Goal: Task Accomplishment & Management: Complete application form

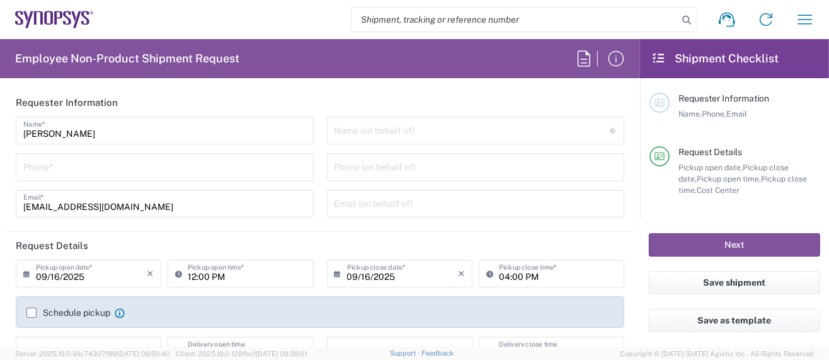
type input "Department"
type input "US01, SG, MSIP2, R&D 510464"
type input "Delivered at Place"
type input "[GEOGRAPHIC_DATA]"
type input "[US_STATE]"
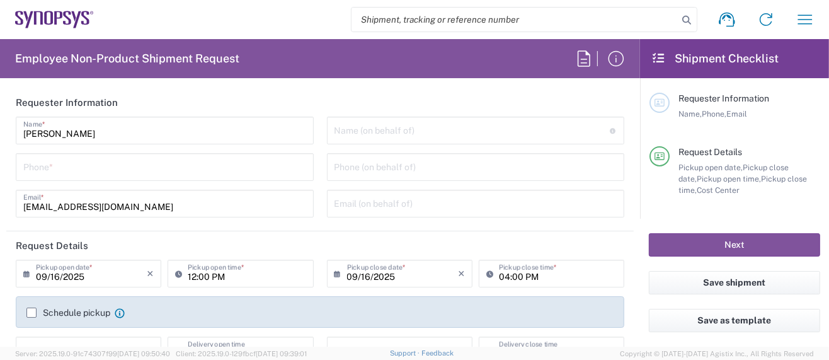
type input "[GEOGRAPHIC_DATA]"
click at [77, 168] on input "tel" at bounding box center [164, 166] width 283 height 22
type input "Hillsboro US03"
type input "5039399670"
type input "[PERSON_NAME][EMAIL_ADDRESS][DOMAIN_NAME]"
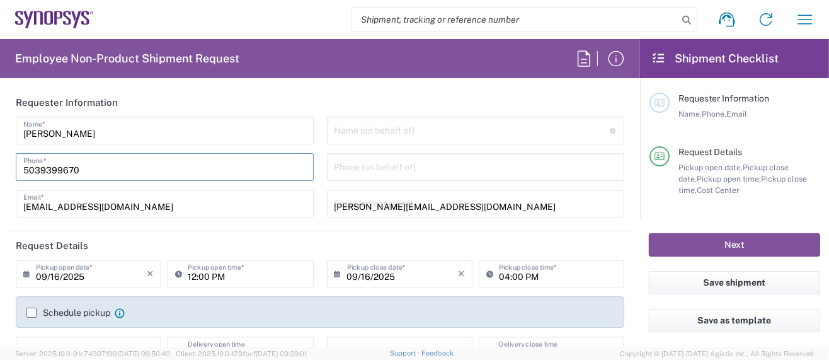
type input "5039399670"
type input "Synopsys Inc."
type input "[STREET_ADDRESS][PERSON_NAME]"
type input "HILLSBORO"
type input "[US_STATE]"
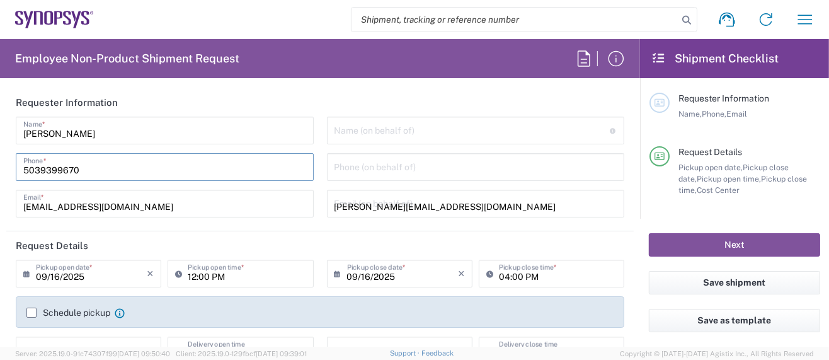
type input "97124"
type input "5039399670"
type input "[PERSON_NAME][EMAIL_ADDRESS][DOMAIN_NAME]"
type input "[PERSON_NAME]"
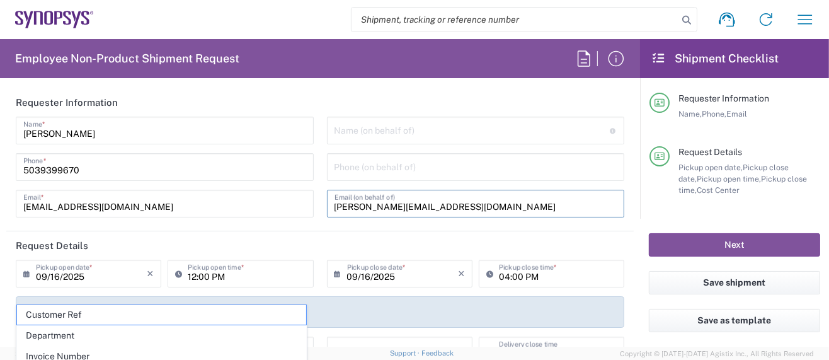
drag, startPoint x: 444, startPoint y: 204, endPoint x: 180, endPoint y: 182, distance: 264.4
click at [180, 182] on div "[PERSON_NAME] Name * [PHONE_NUMBER] Phone * [EMAIL_ADDRESS][DOMAIN_NAME] Email …" at bounding box center [320, 172] width 622 height 110
type input "Hillsboro US03"
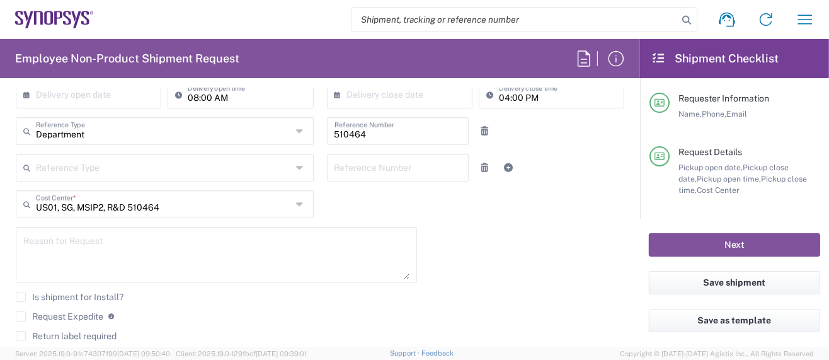
scroll to position [336, 0]
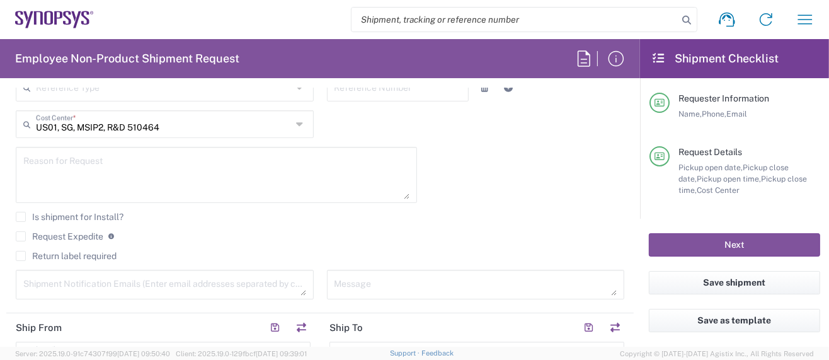
click at [22, 234] on label "Request Expedite" at bounding box center [60, 236] width 88 height 10
click at [21, 236] on input "Request Expedite" at bounding box center [21, 236] width 0 height 0
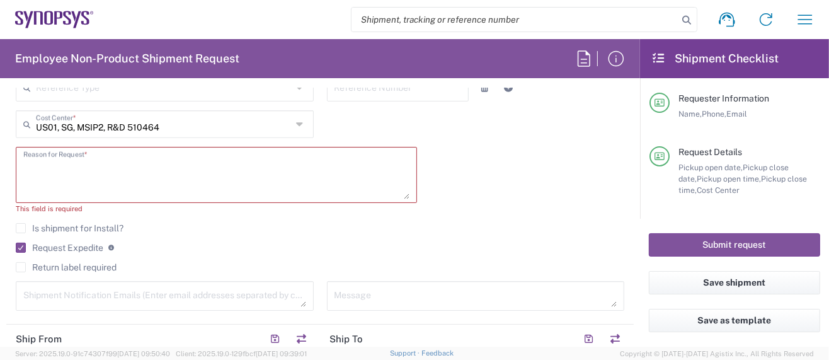
click at [24, 162] on textarea at bounding box center [216, 175] width 386 height 49
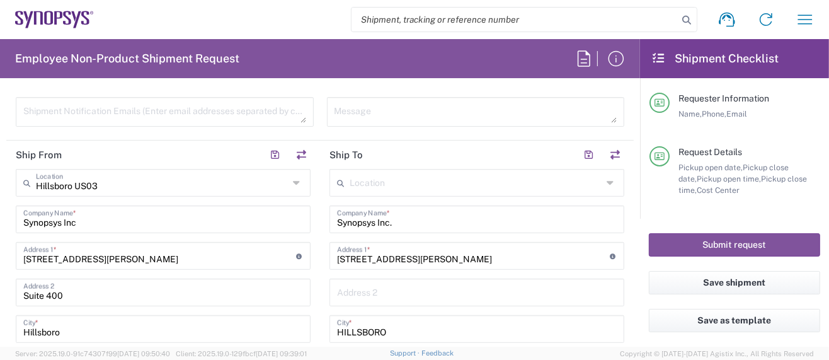
scroll to position [504, 0]
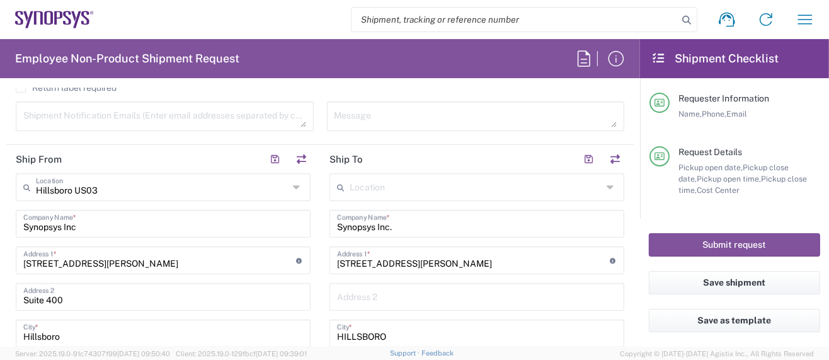
type textarea "Please FedEx overnight per [PERSON_NAME]"
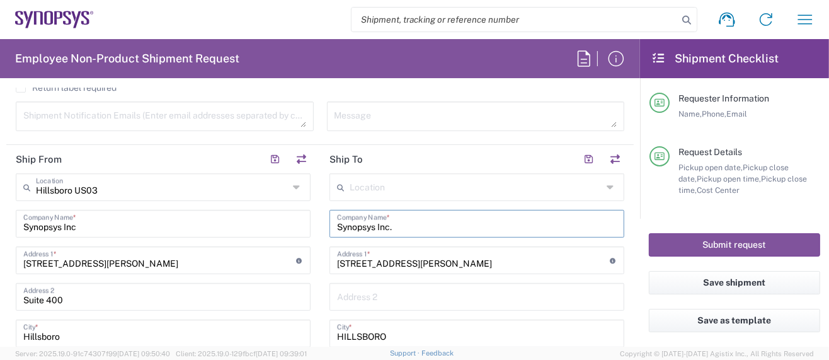
drag, startPoint x: 391, startPoint y: 220, endPoint x: 303, endPoint y: 228, distance: 88.6
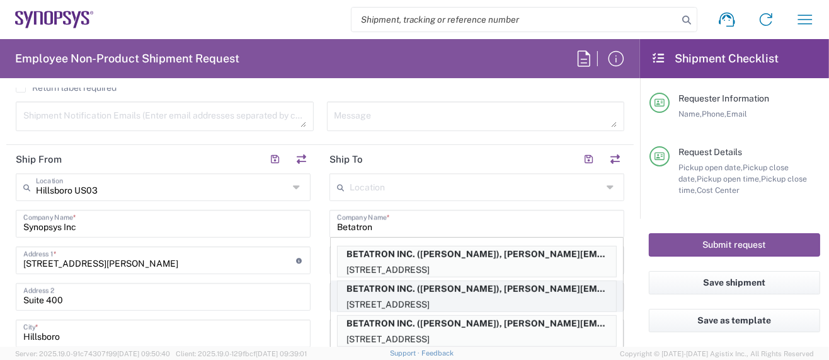
click at [477, 290] on p "BETATRON INC. ([PERSON_NAME]), [PERSON_NAME][EMAIL_ADDRESS][PERSON_NAME][DOMAIN…" at bounding box center [477, 289] width 279 height 16
type input "BETATRON INC."
type input "[GEOGRAPHIC_DATA]"
type input "[GEOGRAPHIC_DATA][PERSON_NAME]"
type input "[US_STATE]"
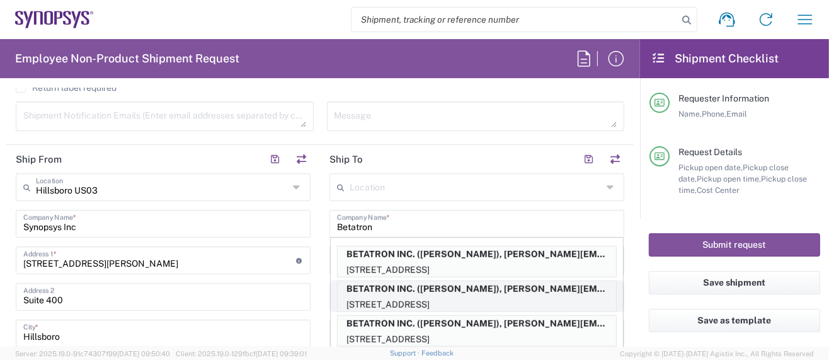
type input "95131"
type input "[PERSON_NAME]"
type input "4088061431"
type input "[PERSON_NAME][EMAIL_ADDRESS][PERSON_NAME][DOMAIN_NAME]"
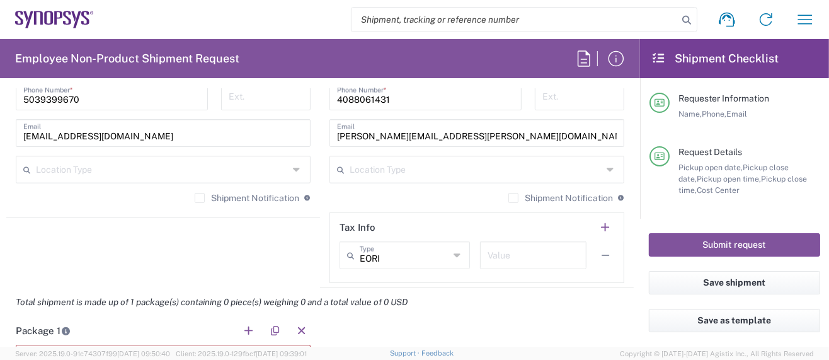
scroll to position [1008, 0]
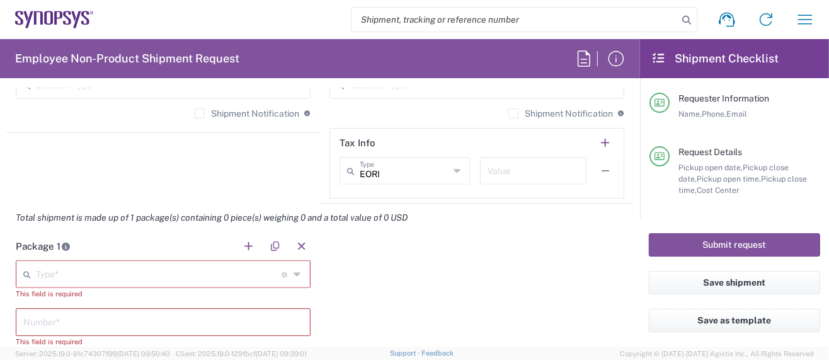
click at [90, 270] on input "text" at bounding box center [159, 273] width 246 height 22
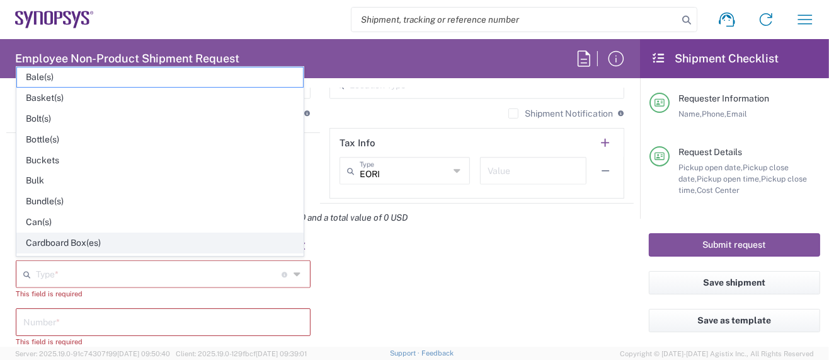
click at [68, 234] on span "Cardboard Box(es)" at bounding box center [160, 243] width 286 height 20
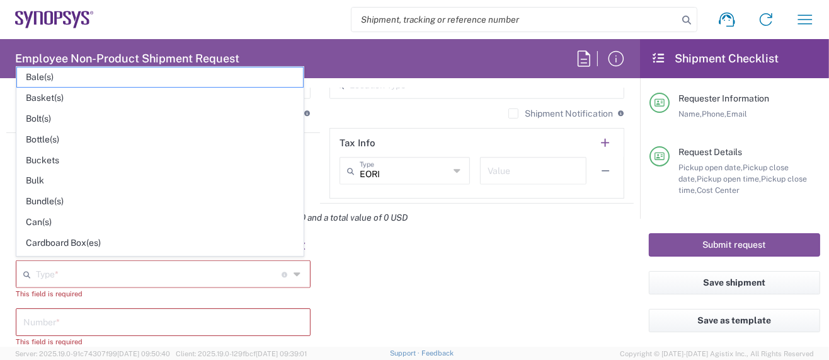
type input "Cardboard Box(es)"
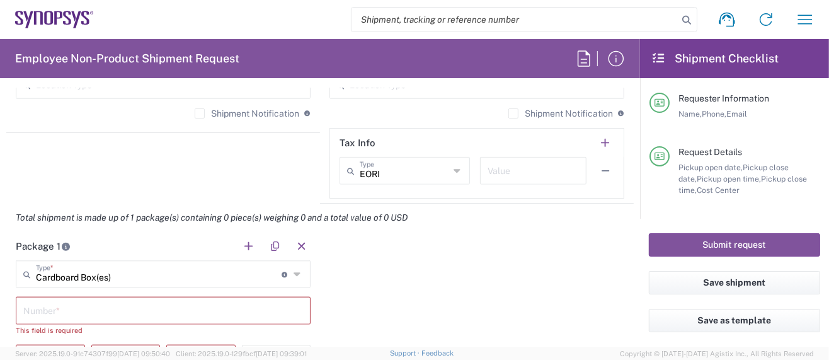
click at [59, 311] on input "text" at bounding box center [163, 310] width 280 height 22
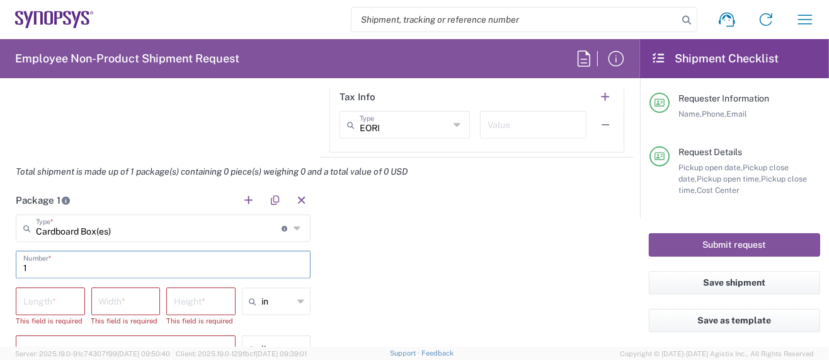
scroll to position [1092, 0]
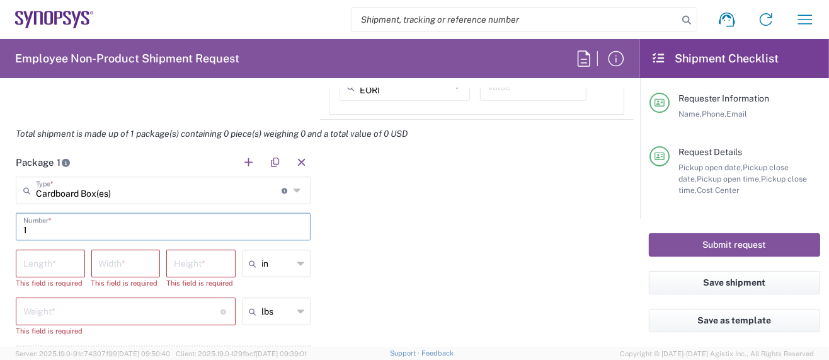
type input "1"
click at [55, 256] on input "number" at bounding box center [50, 262] width 54 height 22
type input "16"
type input "12"
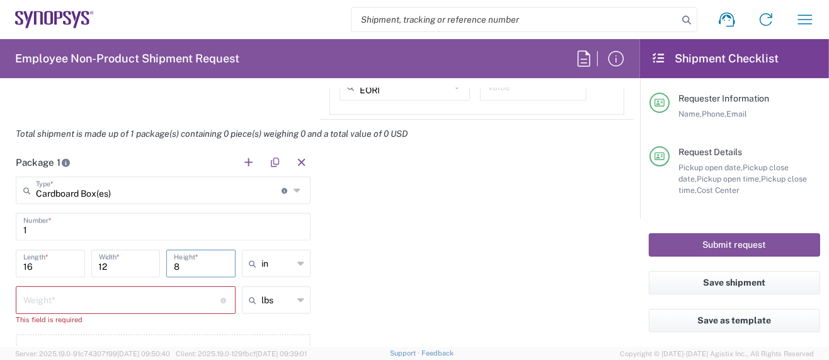
type input "8"
click at [48, 300] on input "number" at bounding box center [121, 299] width 197 height 22
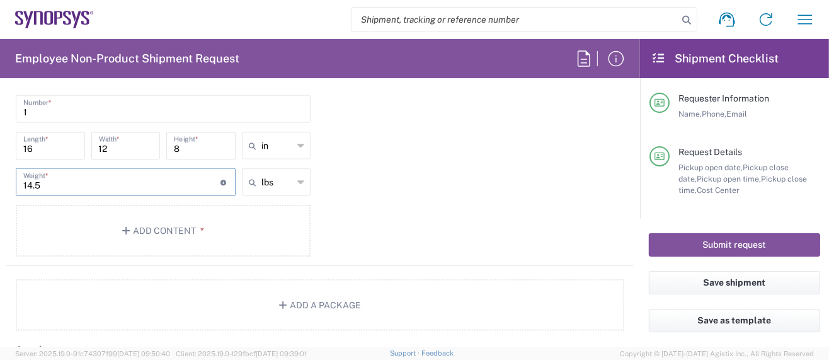
scroll to position [1260, 0]
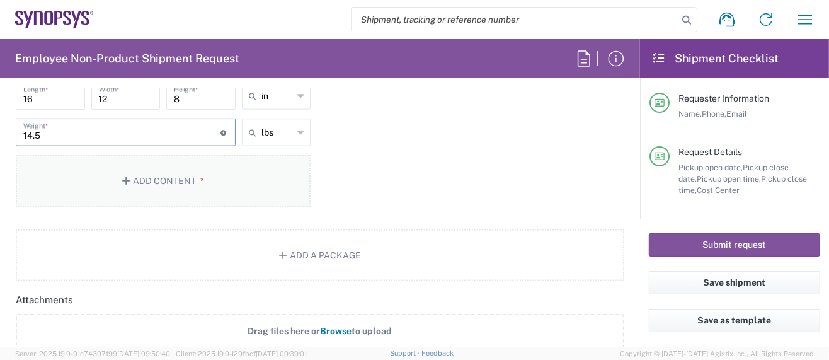
type input "14.5"
click at [164, 170] on button "Add Content *" at bounding box center [163, 181] width 295 height 52
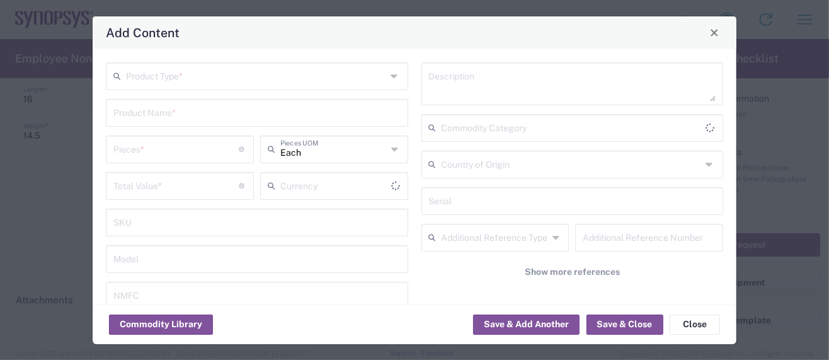
type input "US Dollar"
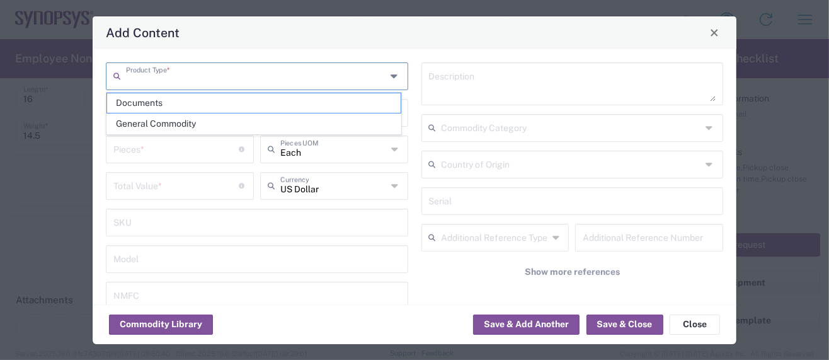
click at [190, 78] on input "text" at bounding box center [256, 75] width 260 height 22
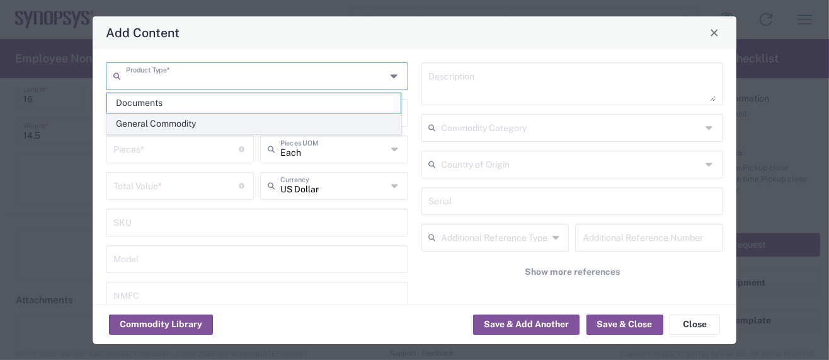
click at [171, 125] on span "General Commodity" at bounding box center [254, 124] width 294 height 20
type input "General Commodity"
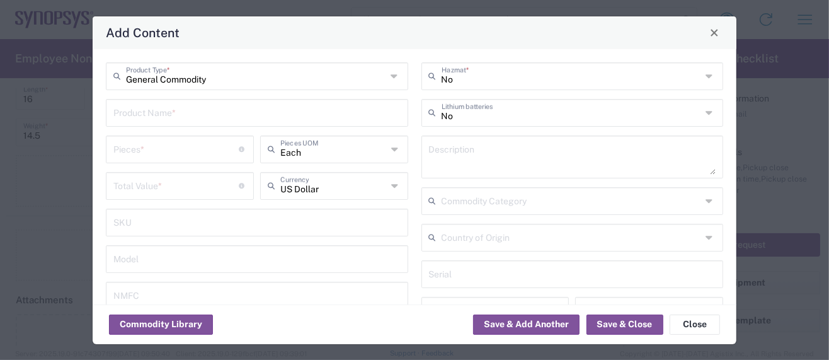
click at [171, 115] on input "text" at bounding box center [256, 112] width 287 height 22
drag, startPoint x: 229, startPoint y: 117, endPoint x: -42, endPoint y: 55, distance: 278.4
click at [0, 55] on html "Shipment request Shipment tracking Employee non-product shipment request My shi…" at bounding box center [414, 180] width 829 height 360
type input "E128MP Rev B Bare Fab"
click at [475, 161] on textarea at bounding box center [572, 156] width 287 height 35
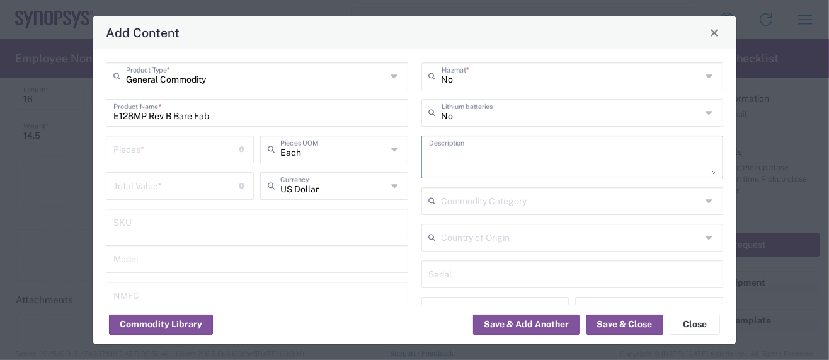
paste textarea "E128MP Rev B Bare Fab"
type textarea "E128MP Rev B Bare Fab"
click at [149, 188] on input "number" at bounding box center [176, 185] width 126 height 22
type input "1350"
click at [123, 150] on input "number" at bounding box center [176, 148] width 126 height 22
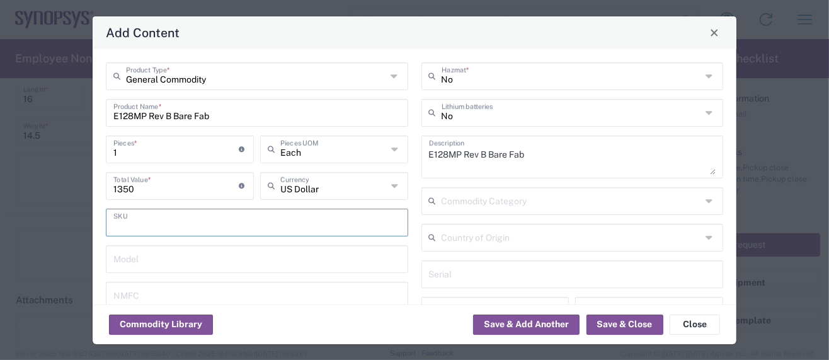
click at [166, 229] on input "text" at bounding box center [256, 221] width 287 height 22
drag, startPoint x: 128, startPoint y: 152, endPoint x: 105, endPoint y: 148, distance: 23.0
click at [105, 148] on div "1 Pieces * Number of pieces inside all the packages" at bounding box center [180, 153] width 154 height 37
type input "2"
type input "2700"
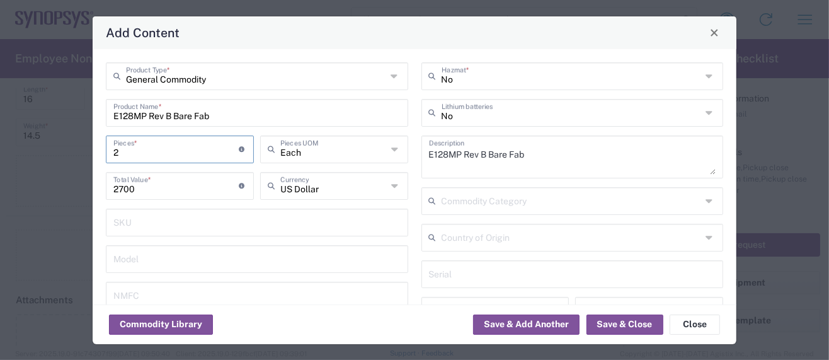
type input "27"
type input "36450"
type input "27"
click at [617, 326] on button "Save & Close" at bounding box center [625, 324] width 77 height 20
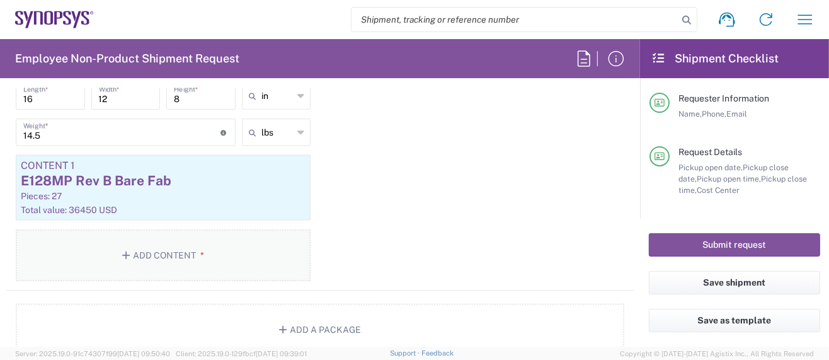
click at [149, 250] on button "Add Content *" at bounding box center [163, 255] width 295 height 52
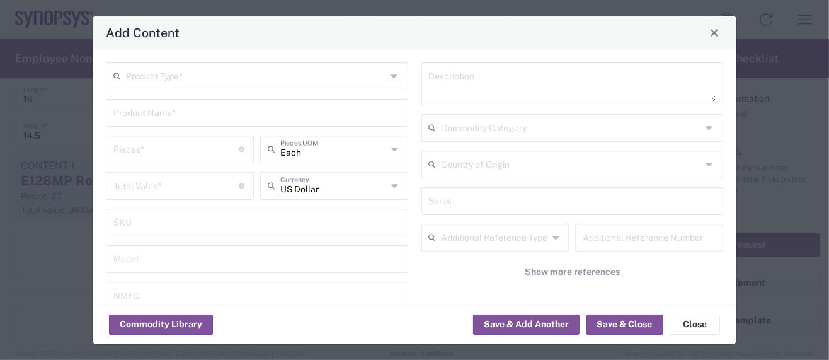
click at [188, 78] on input "text" at bounding box center [256, 75] width 260 height 22
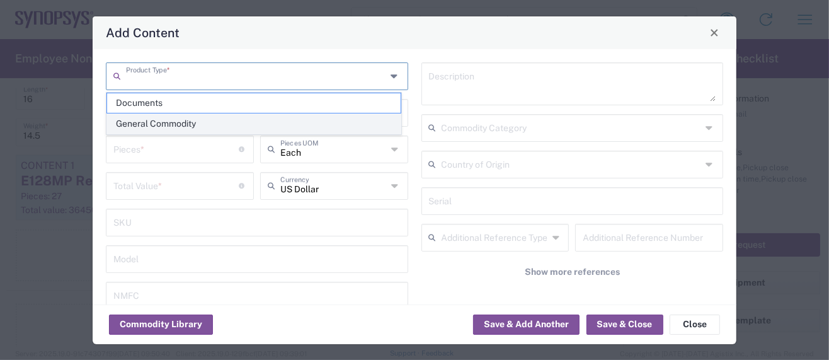
click at [154, 125] on span "General Commodity" at bounding box center [254, 124] width 294 height 20
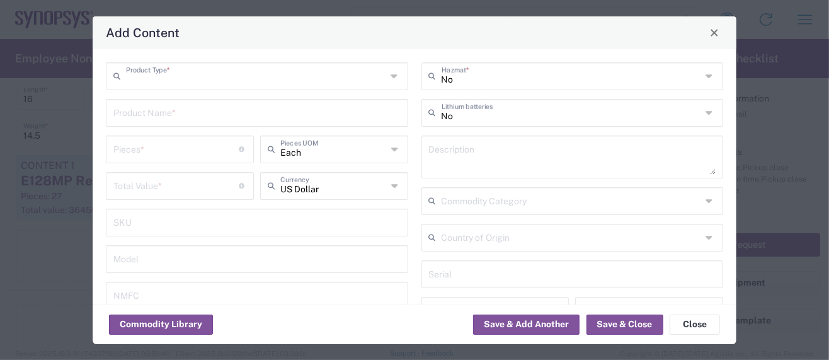
type input "General Commodity"
click at [158, 115] on input "text" at bounding box center [256, 112] width 287 height 22
click at [545, 132] on div "General Commodity Product Type * Product Name * Pieces * Number of pieces insid…" at bounding box center [415, 226] width 631 height 328
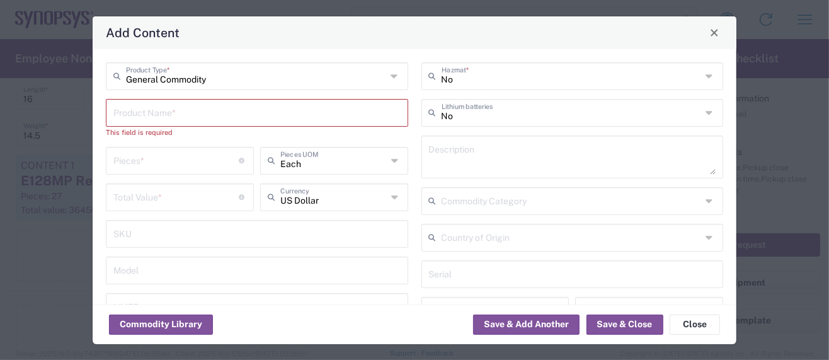
drag, startPoint x: 746, startPoint y: 134, endPoint x: 778, endPoint y: 120, distance: 35.3
click at [778, 120] on div "Add Content General Commodity Product Type * Product Name * This field is requi…" at bounding box center [414, 180] width 829 height 360
click at [207, 113] on input "text" at bounding box center [256, 112] width 287 height 22
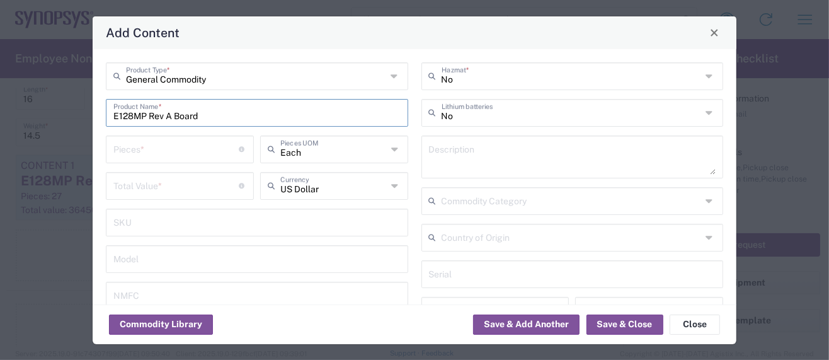
drag, startPoint x: 176, startPoint y: 115, endPoint x: 220, endPoint y: 121, distance: 44.5
click at [220, 121] on input "E128MP Rev A Board" at bounding box center [256, 112] width 287 height 22
drag, startPoint x: 217, startPoint y: 120, endPoint x: -38, endPoint y: 107, distance: 256.2
click at [0, 107] on html "Shipment request Shipment tracking Employee non-product shipment request My shi…" at bounding box center [414, 180] width 829 height 360
type input "E128MP Rev A Board"
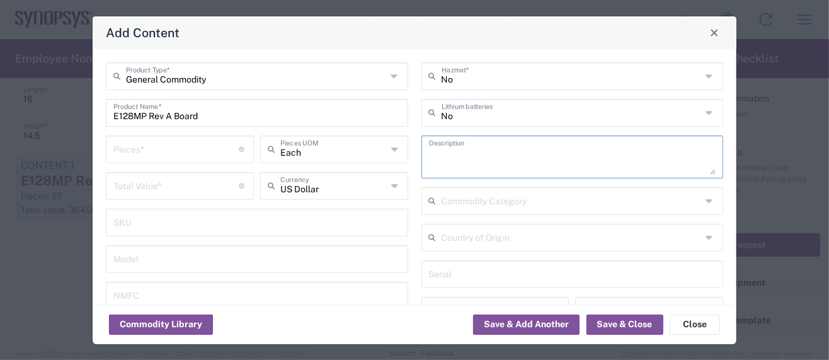
click at [456, 159] on textarea at bounding box center [572, 156] width 287 height 35
paste textarea "E128MP Rev A Board"
type textarea "E128MP Rev A Board"
click at [111, 149] on div "Pieces * Number of pieces inside all the packages" at bounding box center [180, 149] width 148 height 28
click at [132, 150] on input "number" at bounding box center [176, 148] width 126 height 22
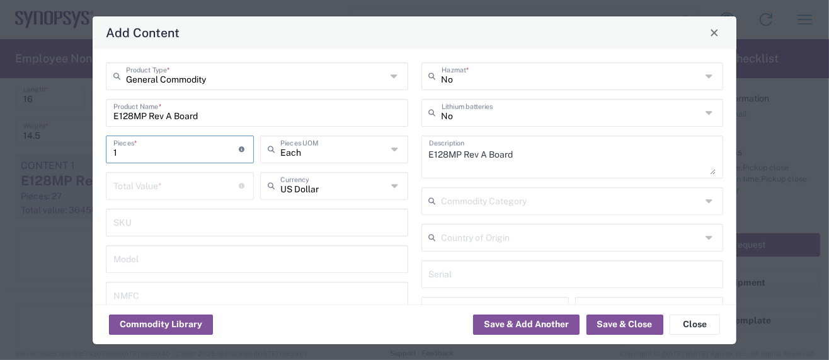
type input "1"
click at [124, 188] on input "number" at bounding box center [176, 185] width 126 height 22
click at [129, 192] on input "5661" at bounding box center [176, 185] width 126 height 22
drag, startPoint x: 137, startPoint y: 191, endPoint x: 67, endPoint y: 182, distance: 69.9
click at [67, 182] on div "Add Content General Commodity Product Type * E128MP Rev A Board Product Name * …" at bounding box center [414, 180] width 829 height 360
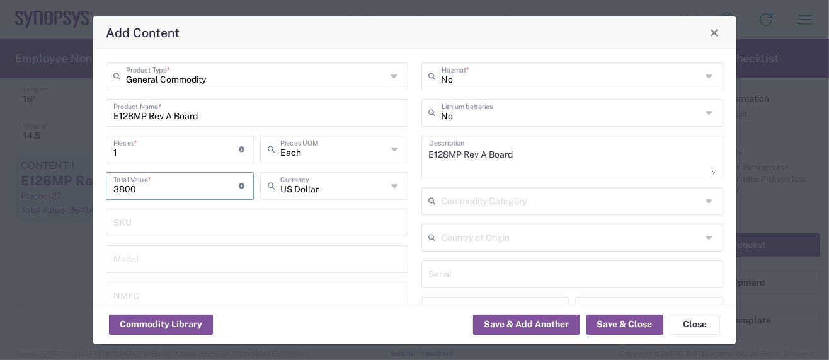
type input "3800"
drag, startPoint x: 123, startPoint y: 153, endPoint x: 96, endPoint y: 145, distance: 27.7
click at [96, 145] on div "General Commodity Product Type * E128MP Rev A Board Product Name * 1 Pieces * N…" at bounding box center [415, 176] width 644 height 255
type input "3"
type input "11400"
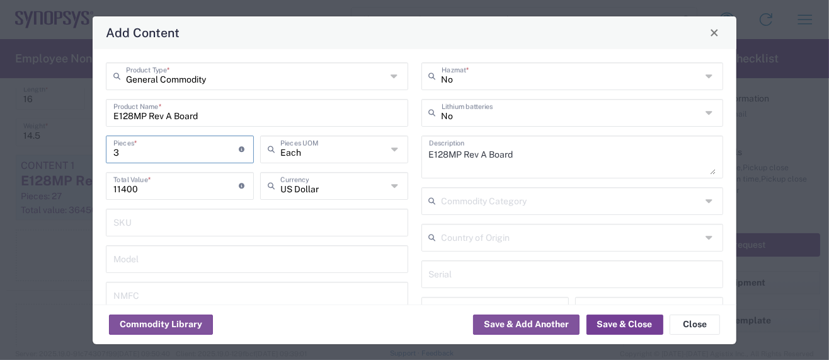
type input "3"
click at [614, 324] on button "Save & Close" at bounding box center [625, 324] width 77 height 20
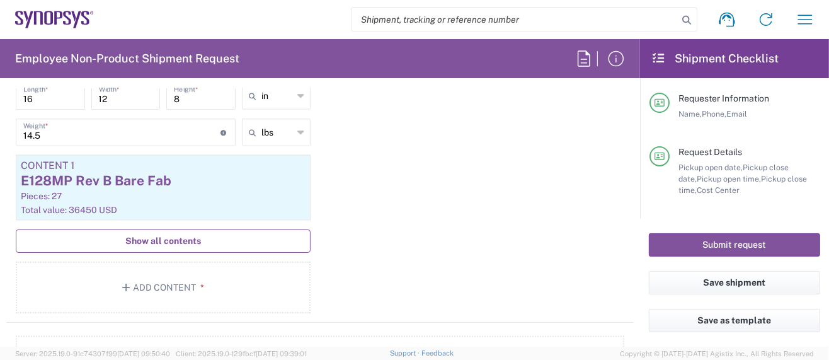
click at [172, 236] on span "Show all contents" at bounding box center [163, 241] width 76 height 12
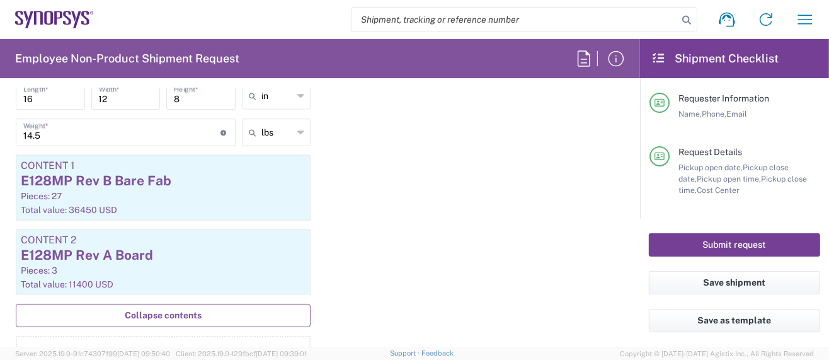
click at [673, 243] on button "Submit request" at bounding box center [734, 244] width 171 height 23
